Goal: Information Seeking & Learning: Learn about a topic

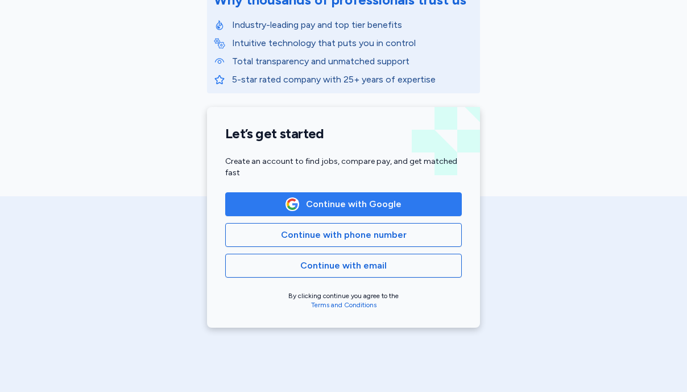
scroll to position [170, 0]
click at [351, 205] on span "Continue with Google" at bounding box center [354, 204] width 96 height 14
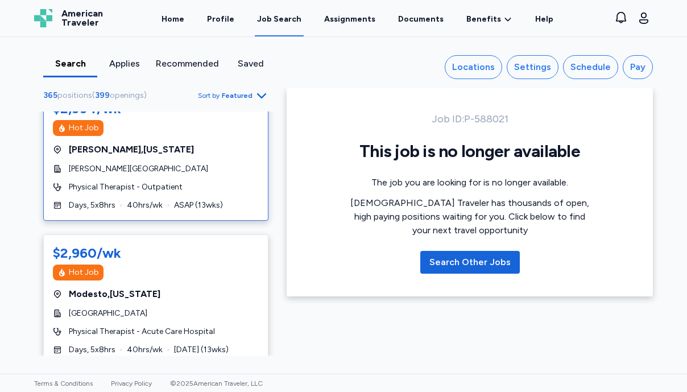
scroll to position [0, 0]
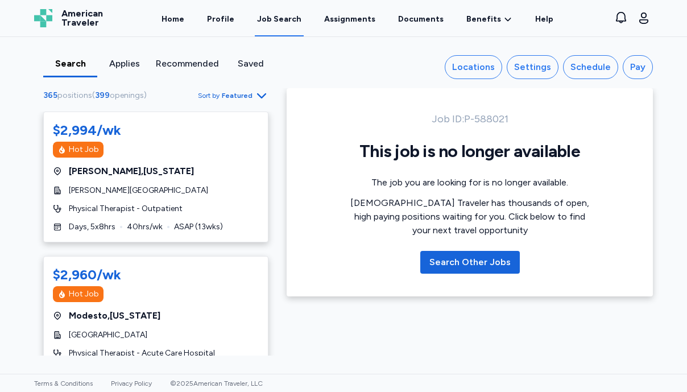
click at [233, 97] on span "Featured" at bounding box center [237, 95] width 31 height 9
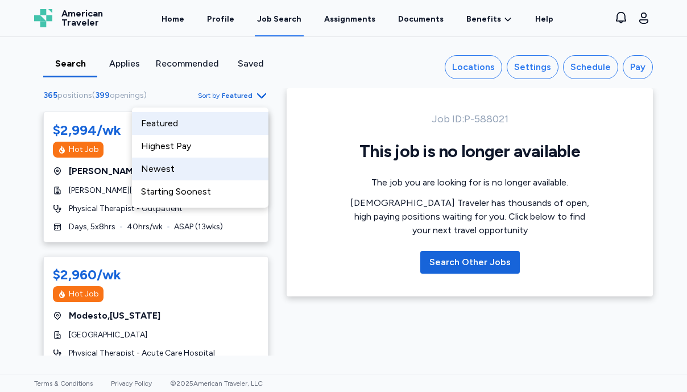
click at [211, 176] on div "Newest" at bounding box center [200, 169] width 137 height 23
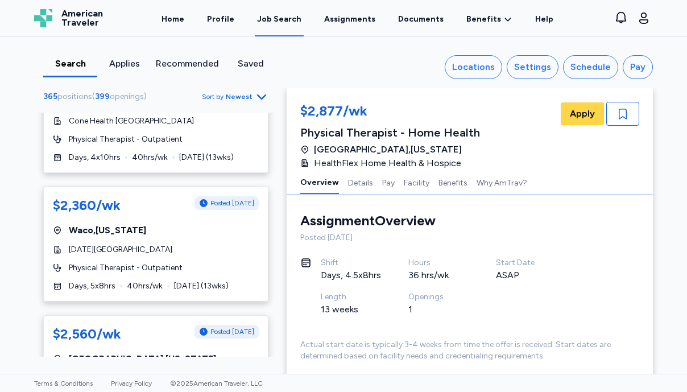
scroll to position [4022, 0]
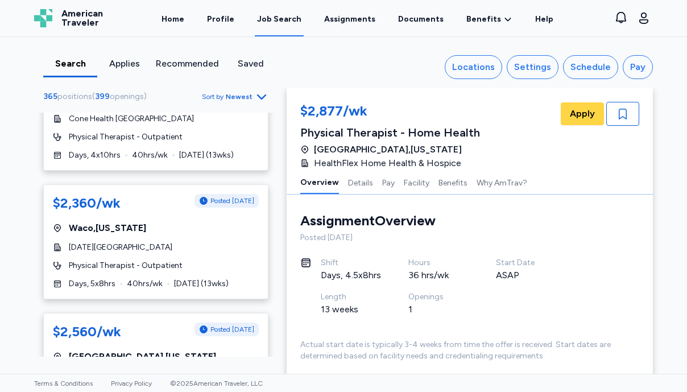
click at [234, 92] on span "Sort by Newest" at bounding box center [235, 97] width 67 height 14
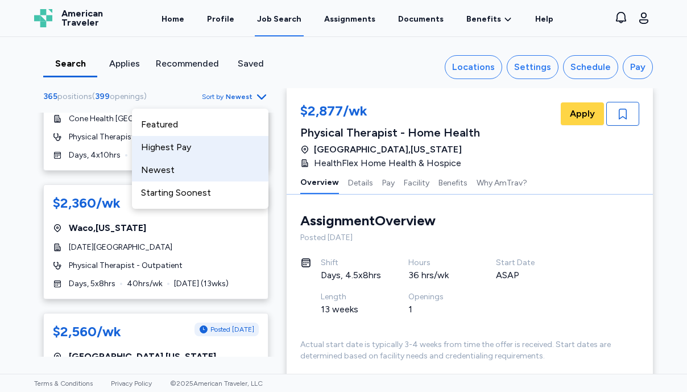
click at [195, 143] on div "Highest Pay" at bounding box center [200, 147] width 137 height 23
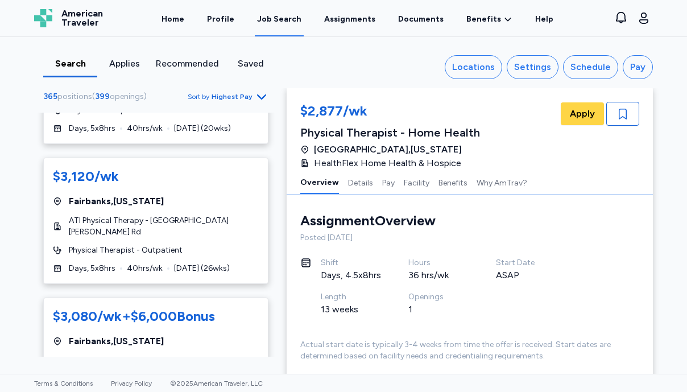
scroll to position [729, 0]
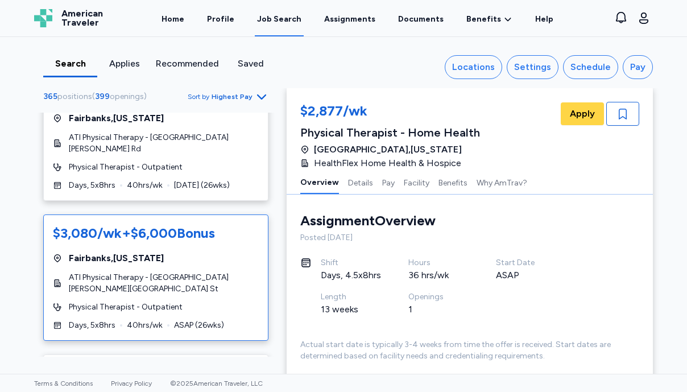
click at [188, 227] on span "+ $6,000 Bonus" at bounding box center [168, 233] width 93 height 17
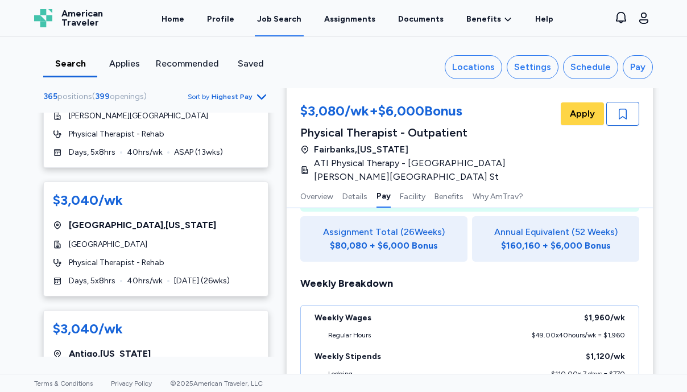
scroll to position [1029, 0]
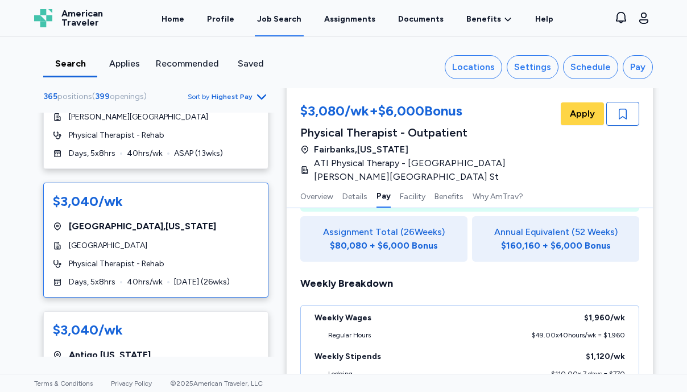
click at [247, 232] on div "$3,040/wk [GEOGRAPHIC_DATA] , [US_STATE][GEOGRAPHIC_DATA] Physical Therapist - …" at bounding box center [155, 240] width 225 height 115
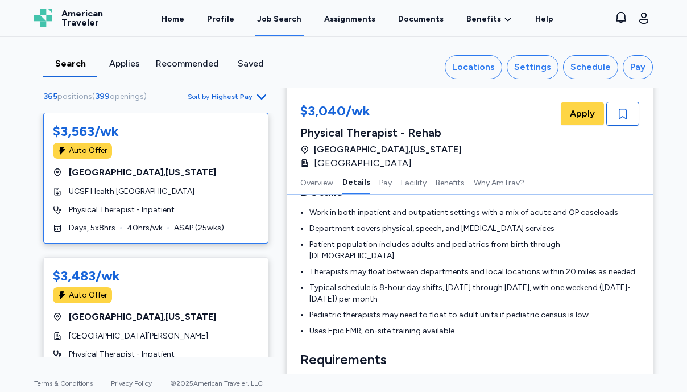
click at [182, 185] on div "$3,563/wk Auto Offer [GEOGRAPHIC_DATA] , [US_STATE] UCSF Health [GEOGRAPHIC_DAT…" at bounding box center [155, 178] width 225 height 131
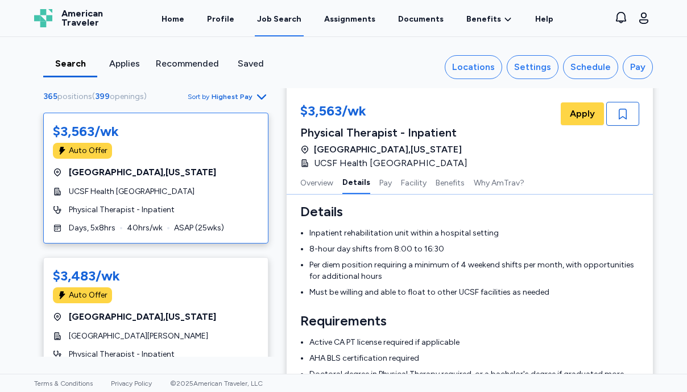
scroll to position [189, 0]
click at [204, 295] on div "Auto Offer" at bounding box center [156, 295] width 206 height 16
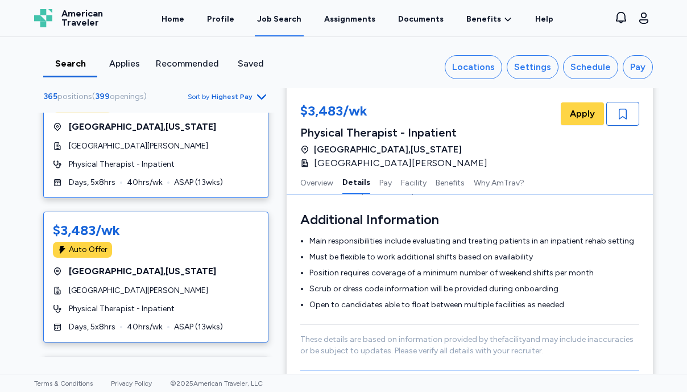
scroll to position [199, 0]
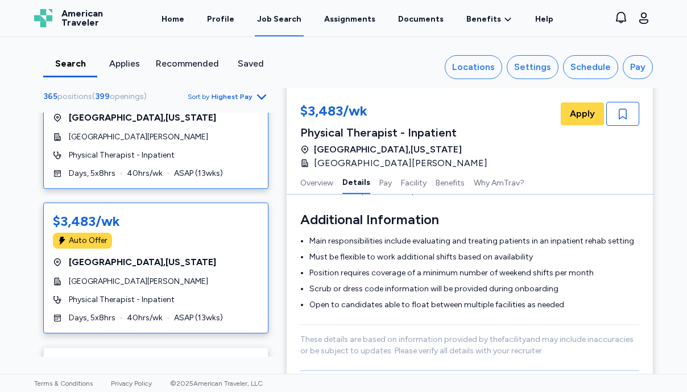
click at [192, 271] on div "$3,483/wk Auto Offer [GEOGRAPHIC_DATA] , [US_STATE] UCSF Health [GEOGRAPHIC_DAT…" at bounding box center [155, 268] width 225 height 131
